Goal: Information Seeking & Learning: Check status

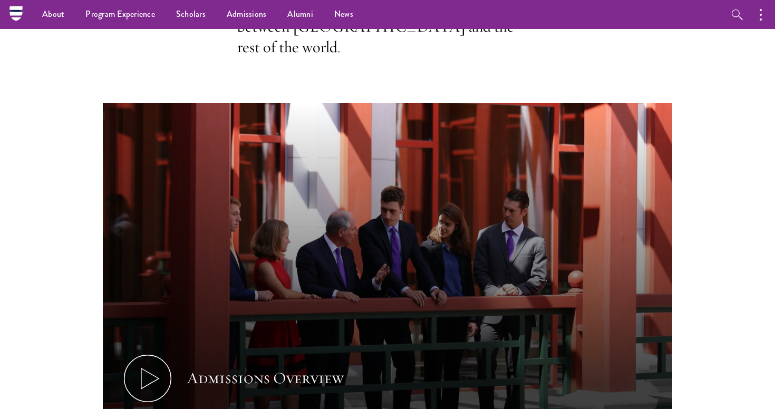
scroll to position [36, 0]
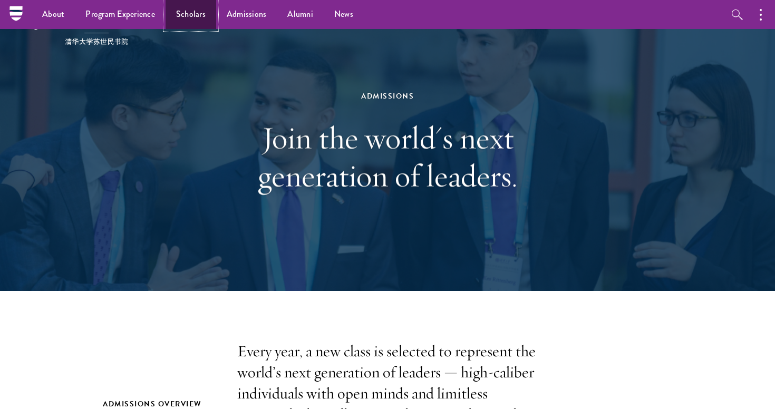
click at [173, 19] on link "Scholars" at bounding box center [190, 14] width 51 height 29
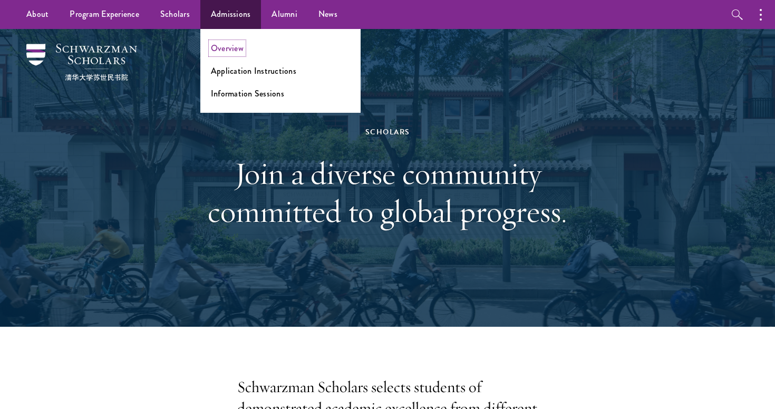
click at [227, 44] on link "Overview" at bounding box center [227, 48] width 33 height 12
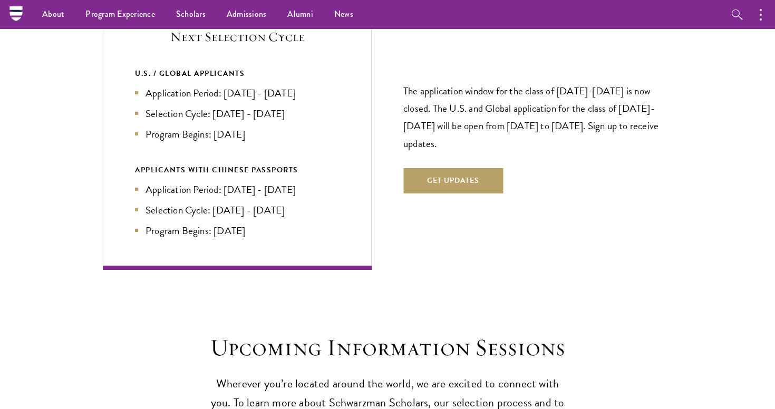
scroll to position [2286, 0]
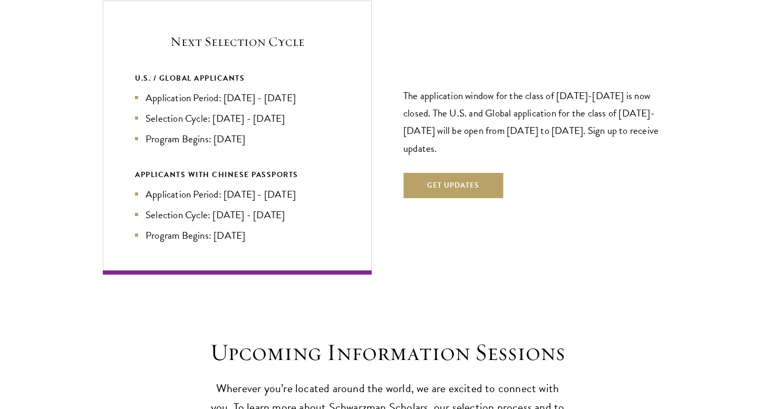
click at [464, 106] on p "The application window for the class of 2026-2027 is now closed. The U.S. and G…" at bounding box center [537, 122] width 269 height 70
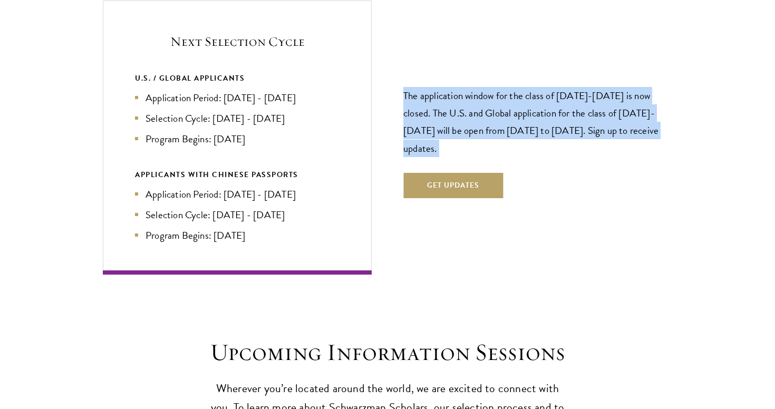
click at [464, 106] on p "The application window for the class of 2026-2027 is now closed. The U.S. and G…" at bounding box center [537, 122] width 269 height 70
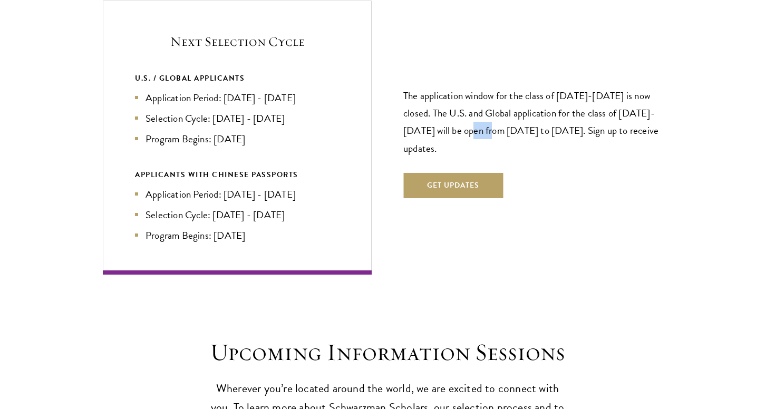
click at [464, 106] on p "The application window for the class of 2026-2027 is now closed. The U.S. and G…" at bounding box center [537, 122] width 269 height 70
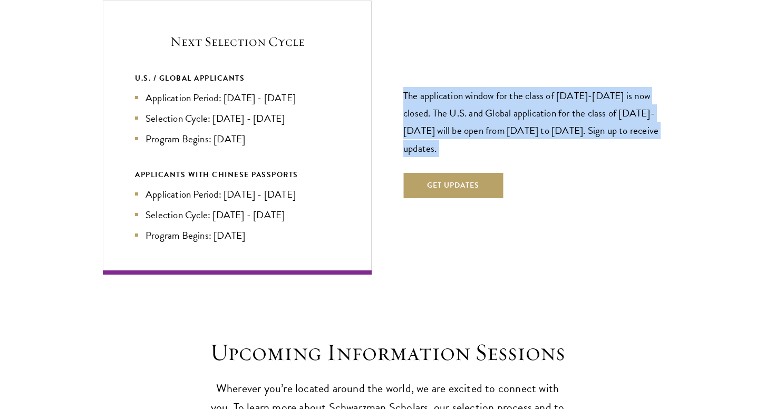
click at [464, 106] on p "The application window for the class of 2026-2027 is now closed. The U.S. and G…" at bounding box center [537, 122] width 269 height 70
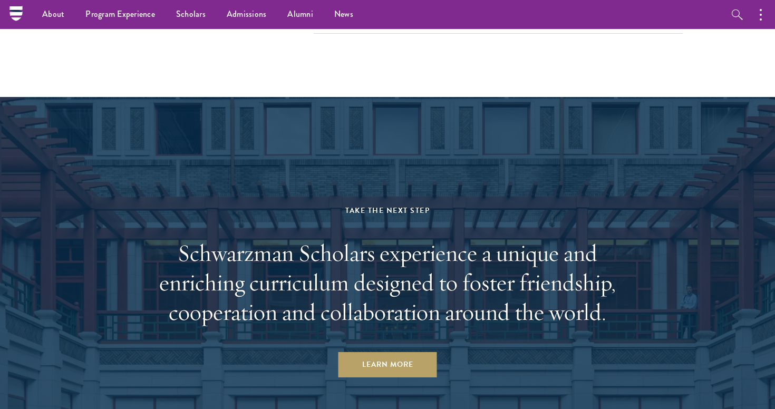
scroll to position [4888, 0]
